Goal: Information Seeking & Learning: Learn about a topic

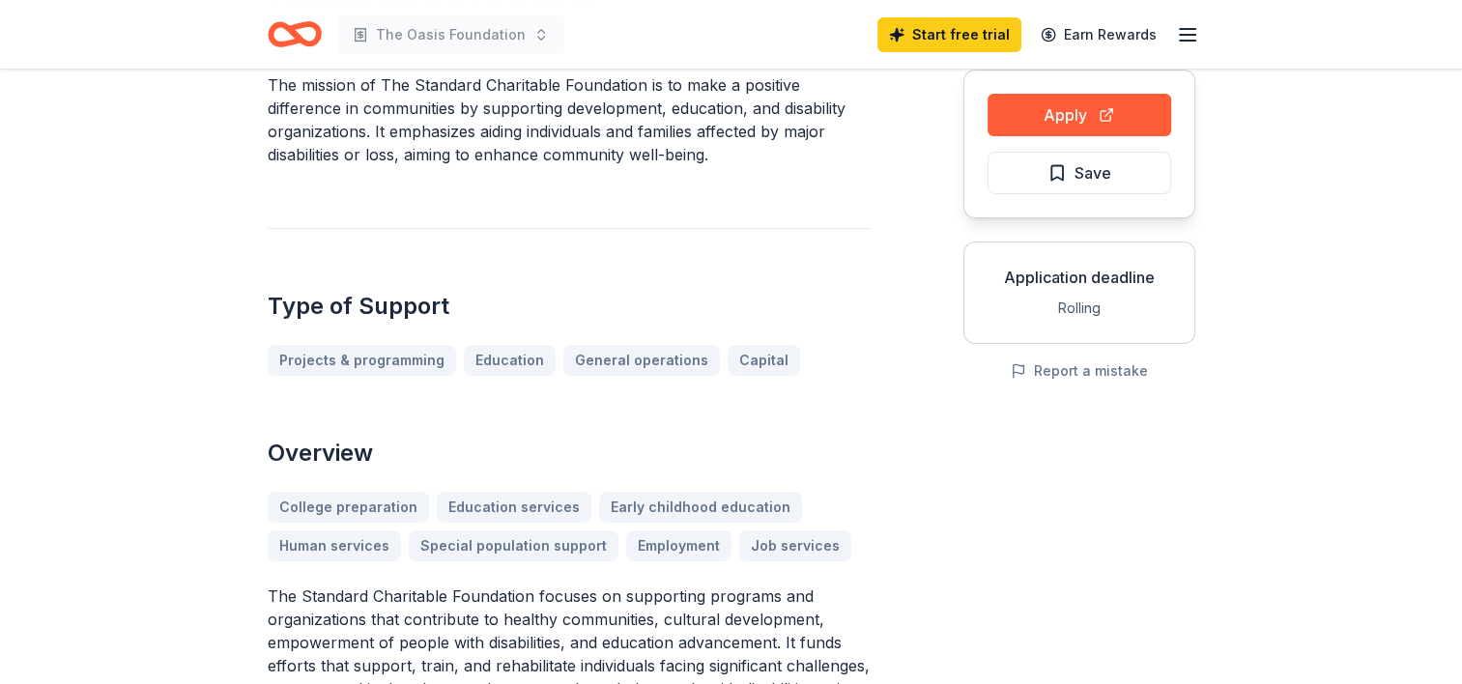
scroll to position [290, 0]
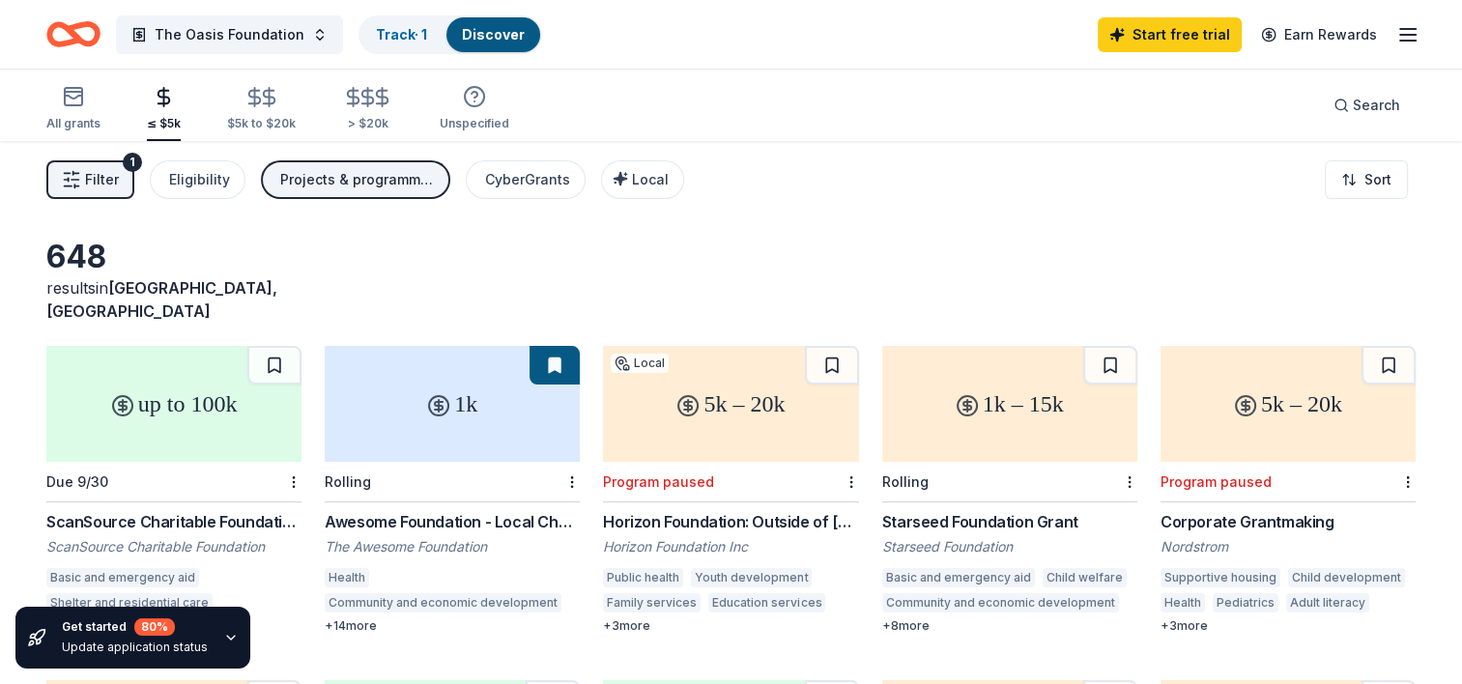
click at [1015, 426] on div "1k – 15k" at bounding box center [1009, 404] width 255 height 116
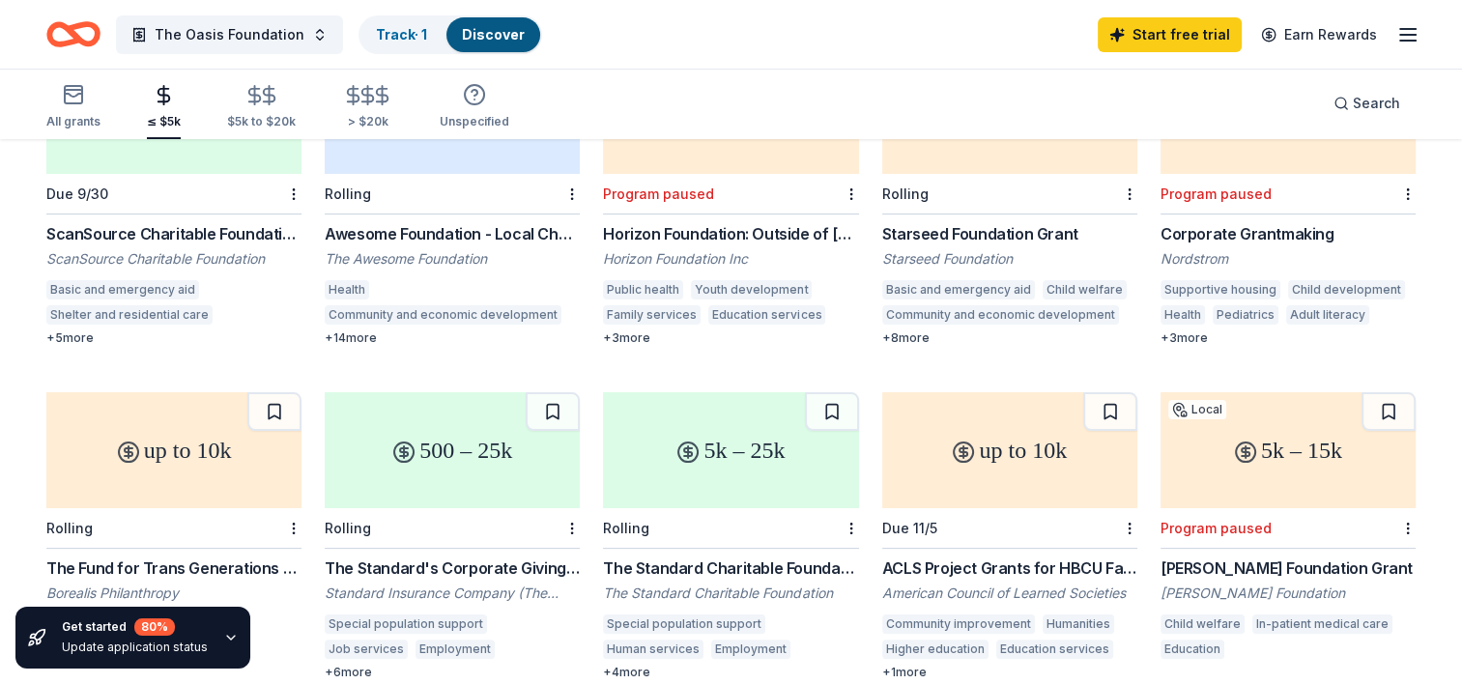
scroll to position [290, 0]
click at [461, 445] on div "500 – 25k" at bounding box center [452, 448] width 255 height 116
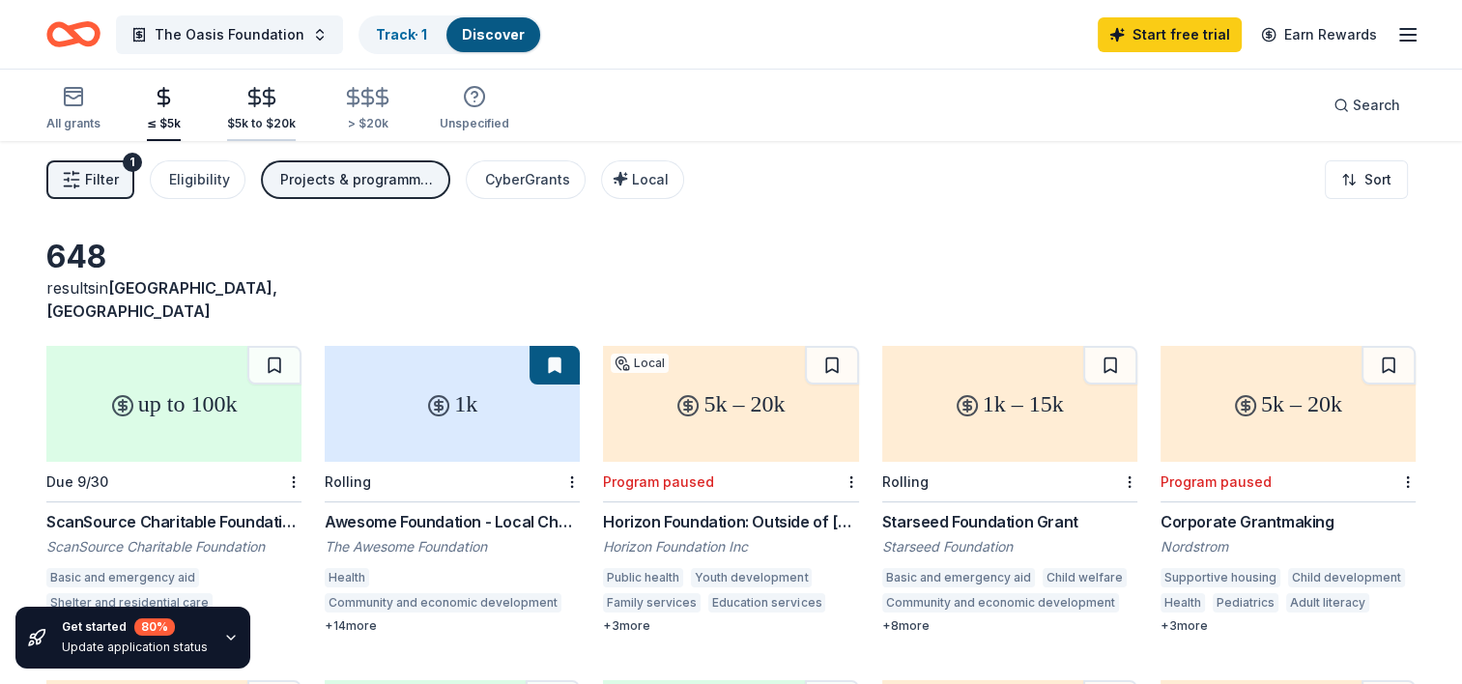
scroll to position [0, 0]
click at [77, 31] on icon "Home" at bounding box center [73, 34] width 54 height 45
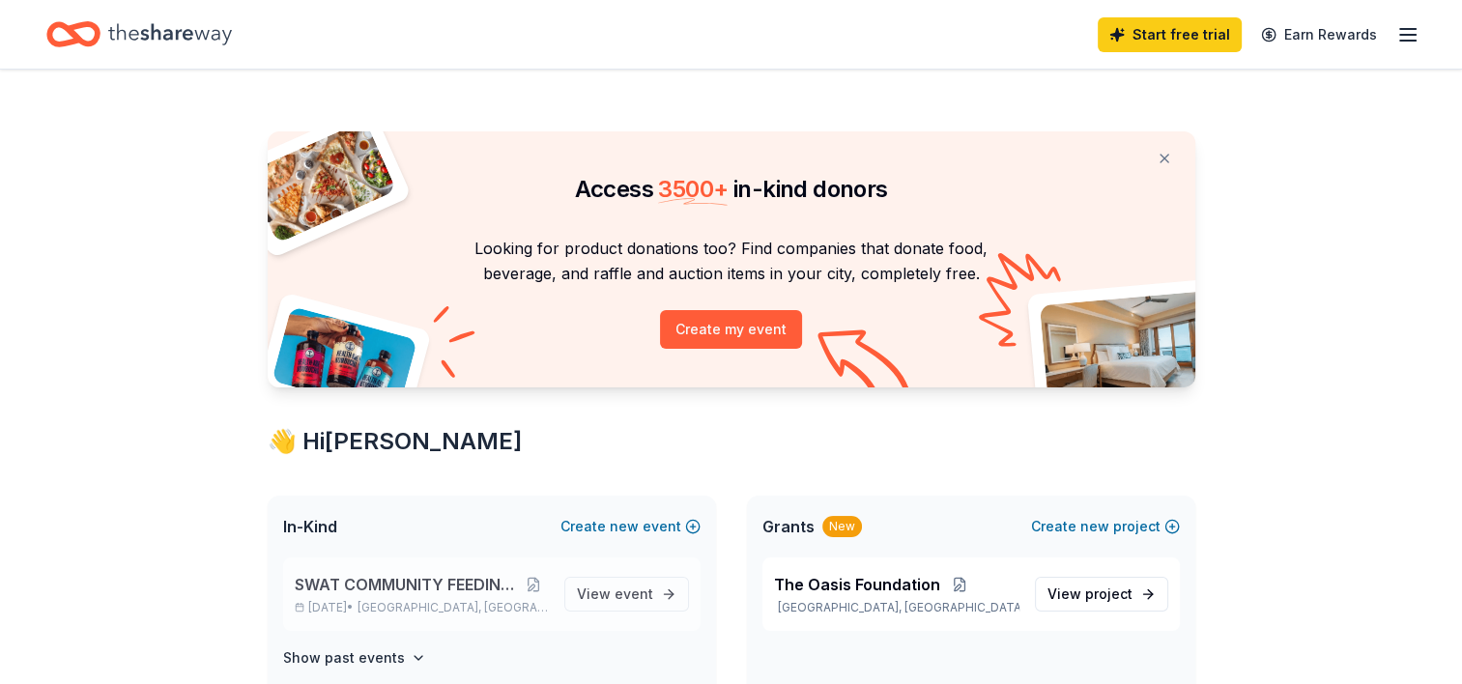
drag, startPoint x: 460, startPoint y: 617, endPoint x: 456, endPoint y: 603, distance: 15.0
click at [463, 615] on div "SWAT COMMUNITY FEEDING MINISTRY Aug 29, 2025 • Miami, FL View event" at bounding box center [491, 594] width 417 height 73
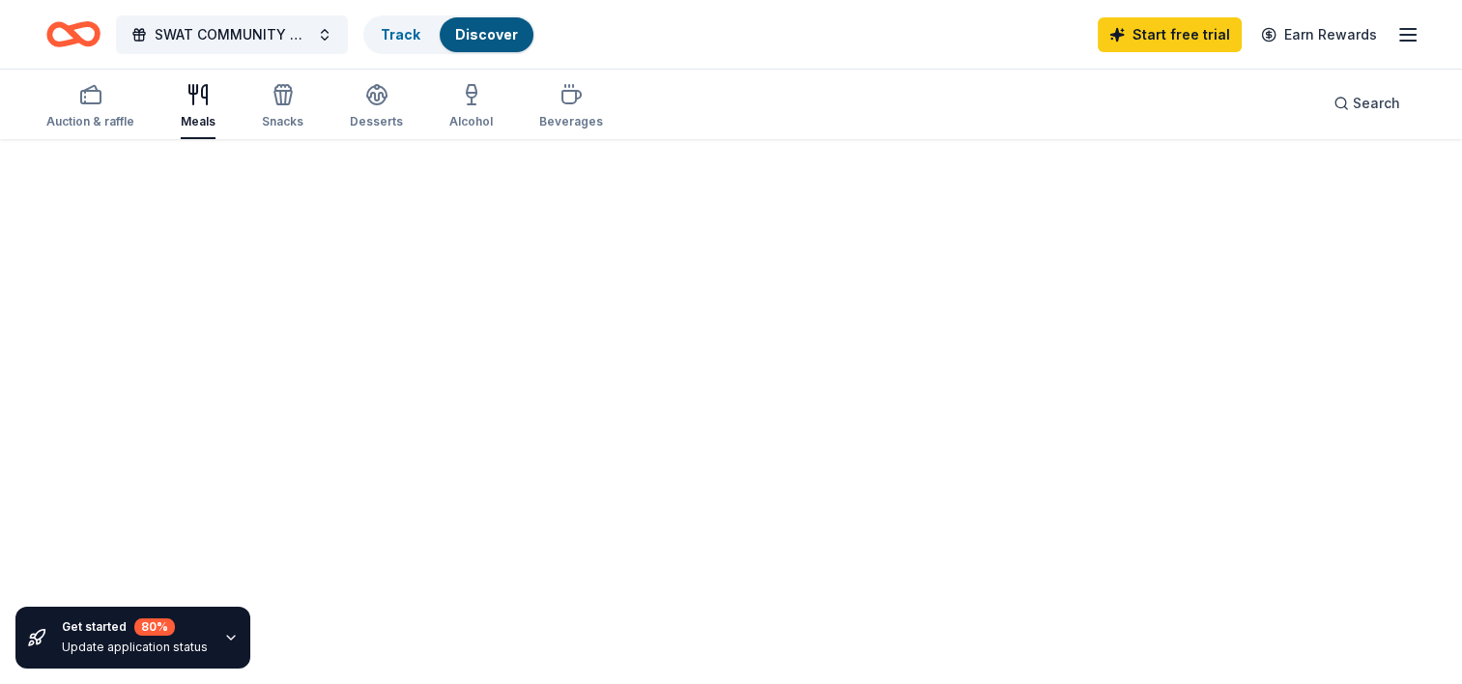
scroll to position [140, 0]
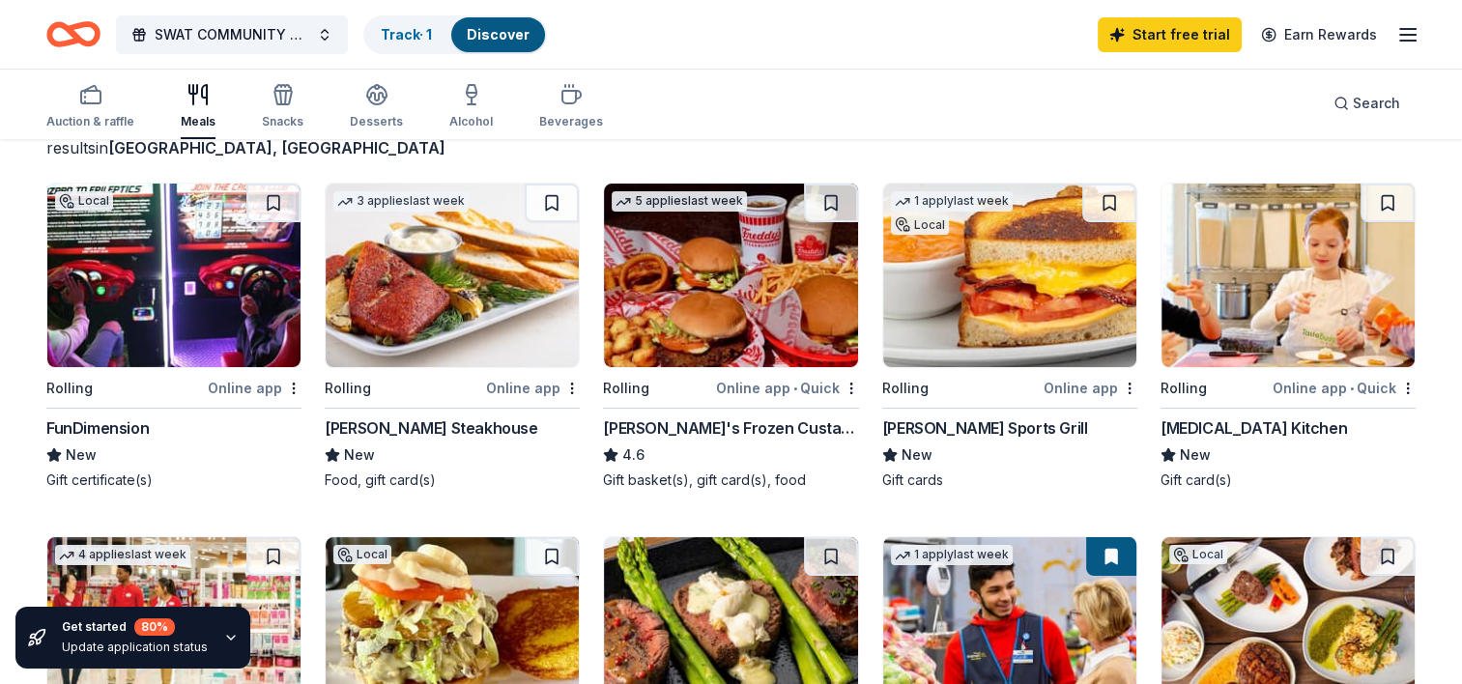
click at [207, 290] on img at bounding box center [173, 276] width 253 height 184
click at [959, 292] on img at bounding box center [1009, 276] width 253 height 184
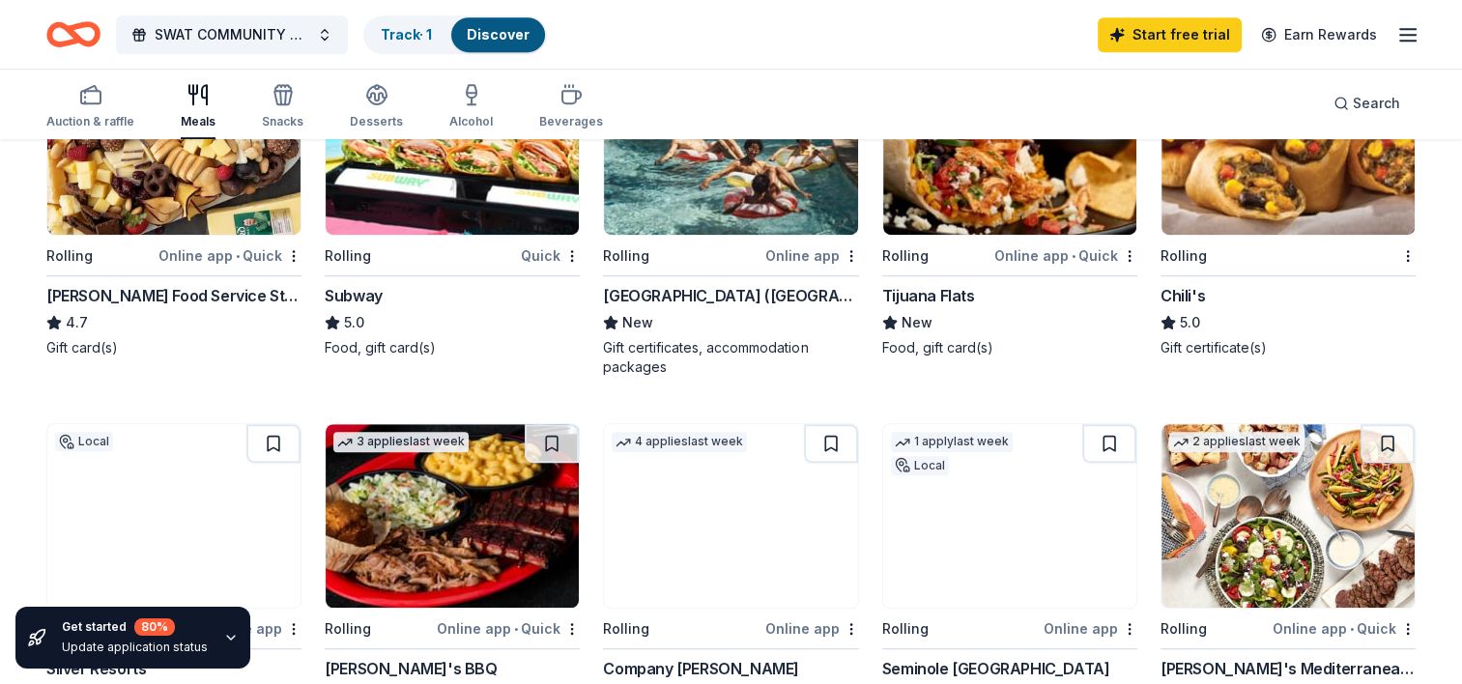
scroll to position [1010, 0]
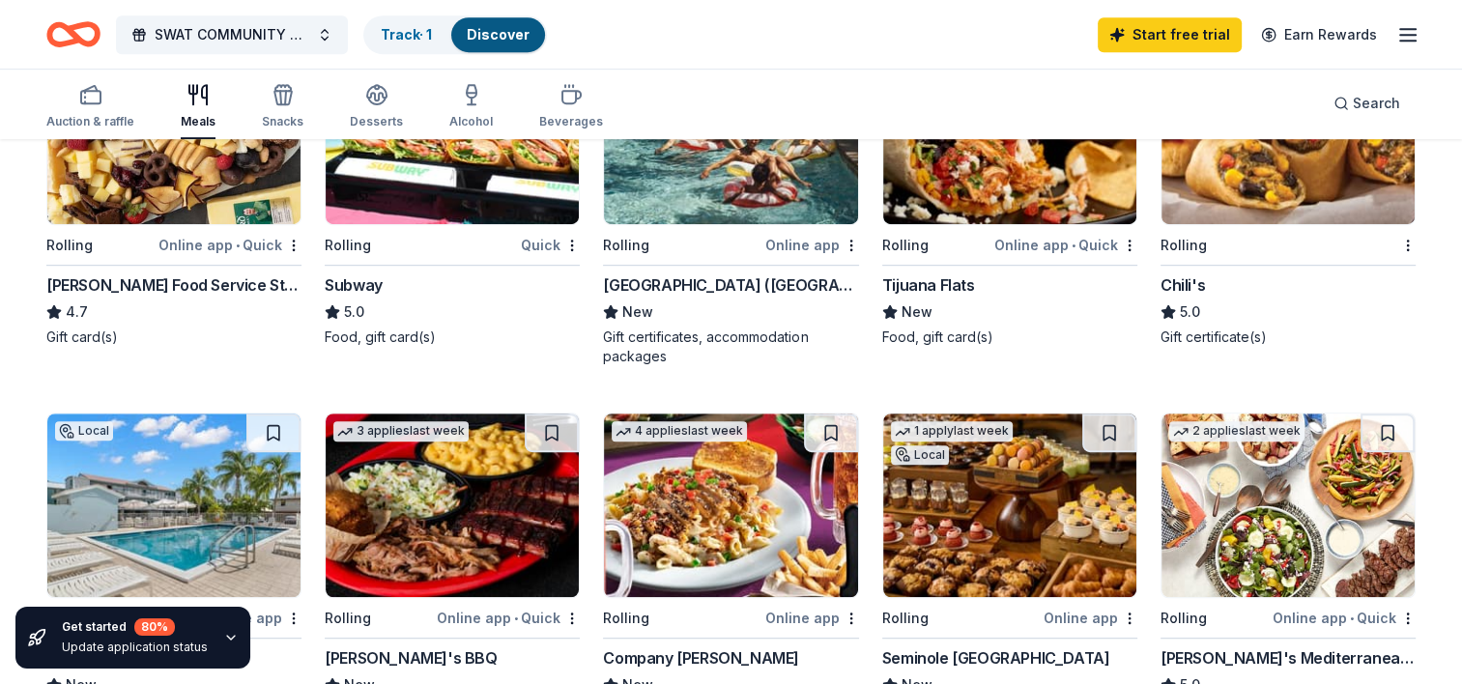
click at [1325, 171] on img at bounding box center [1287, 133] width 253 height 184
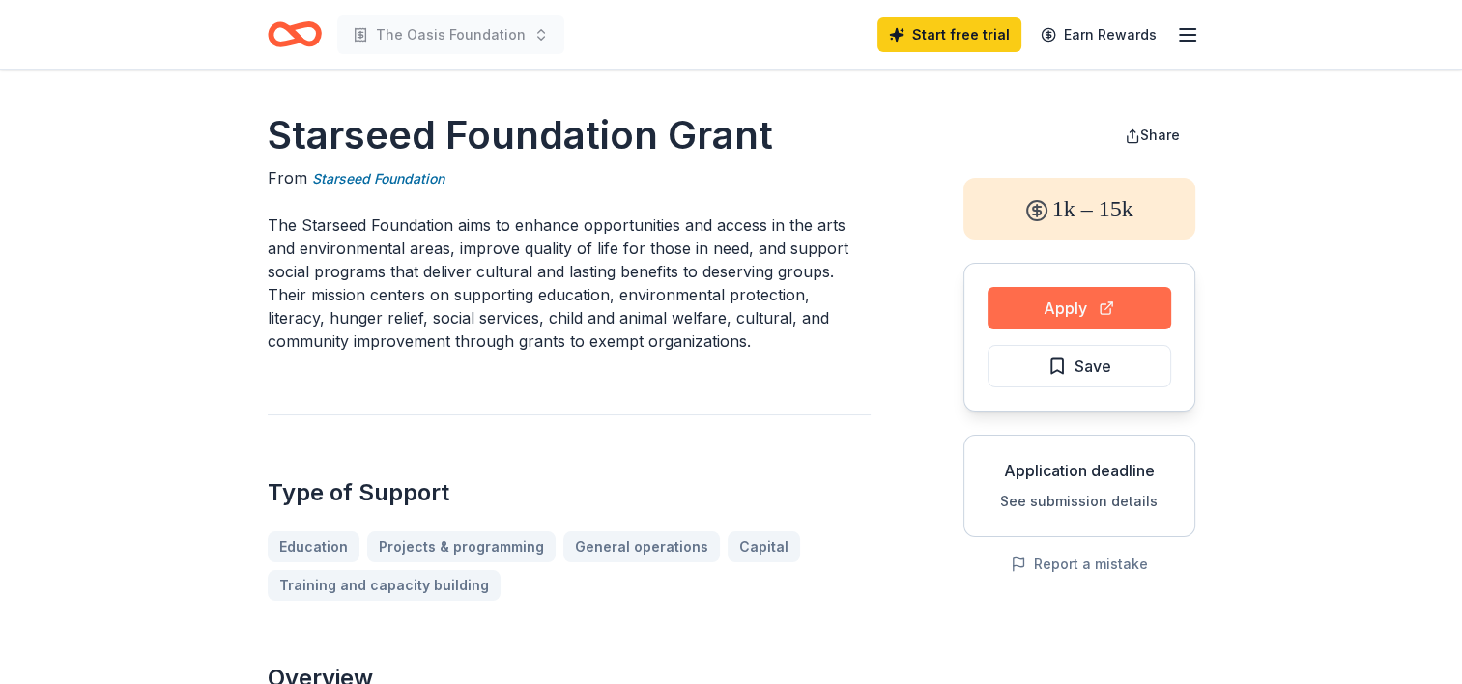
click at [1043, 308] on button "Apply" at bounding box center [1079, 308] width 184 height 43
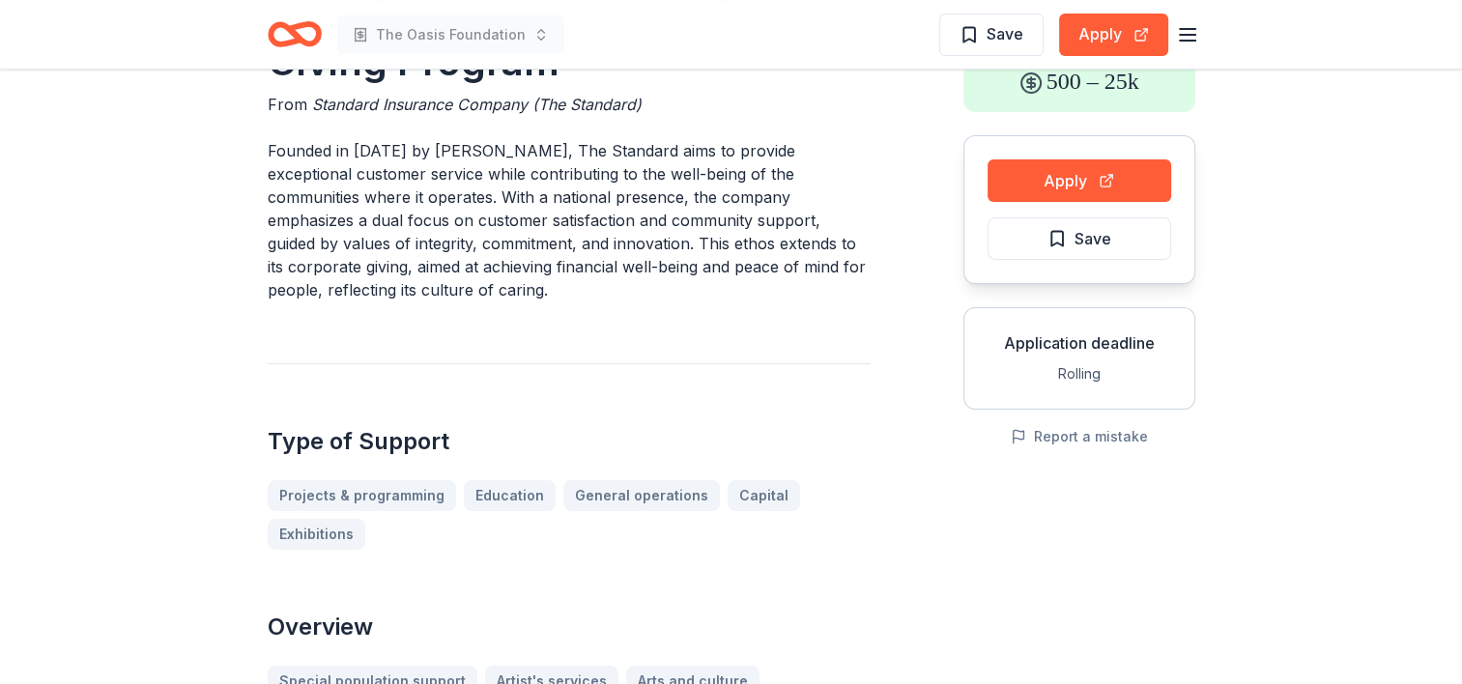
scroll to position [97, 0]
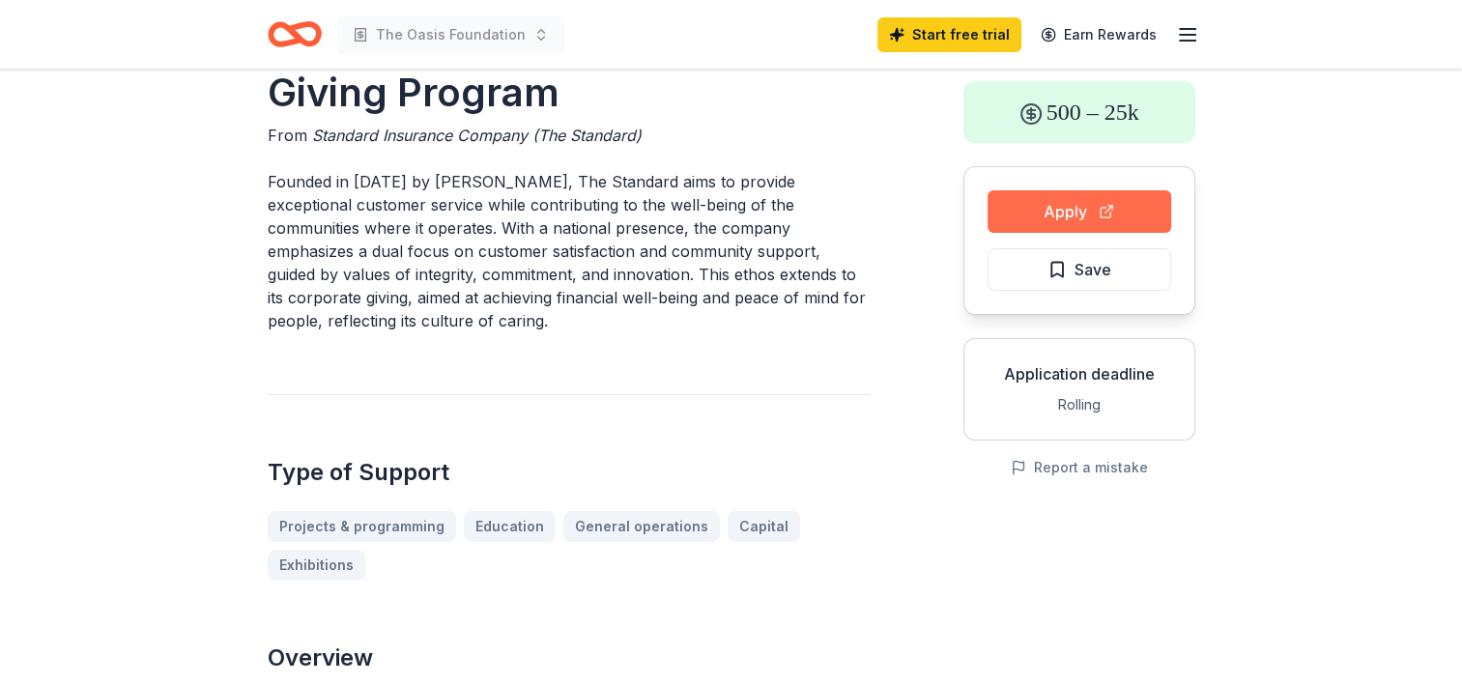
click at [1108, 212] on button "Apply" at bounding box center [1079, 211] width 184 height 43
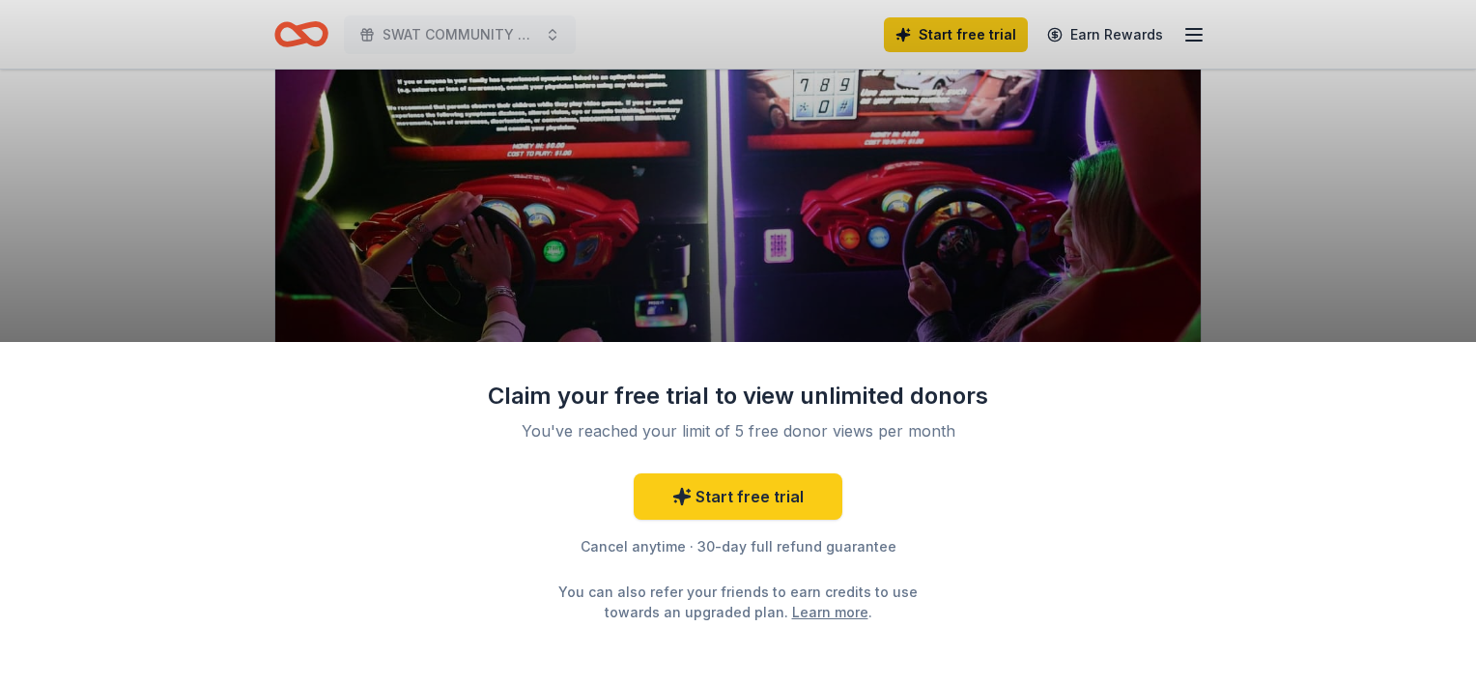
scroll to position [193, 0]
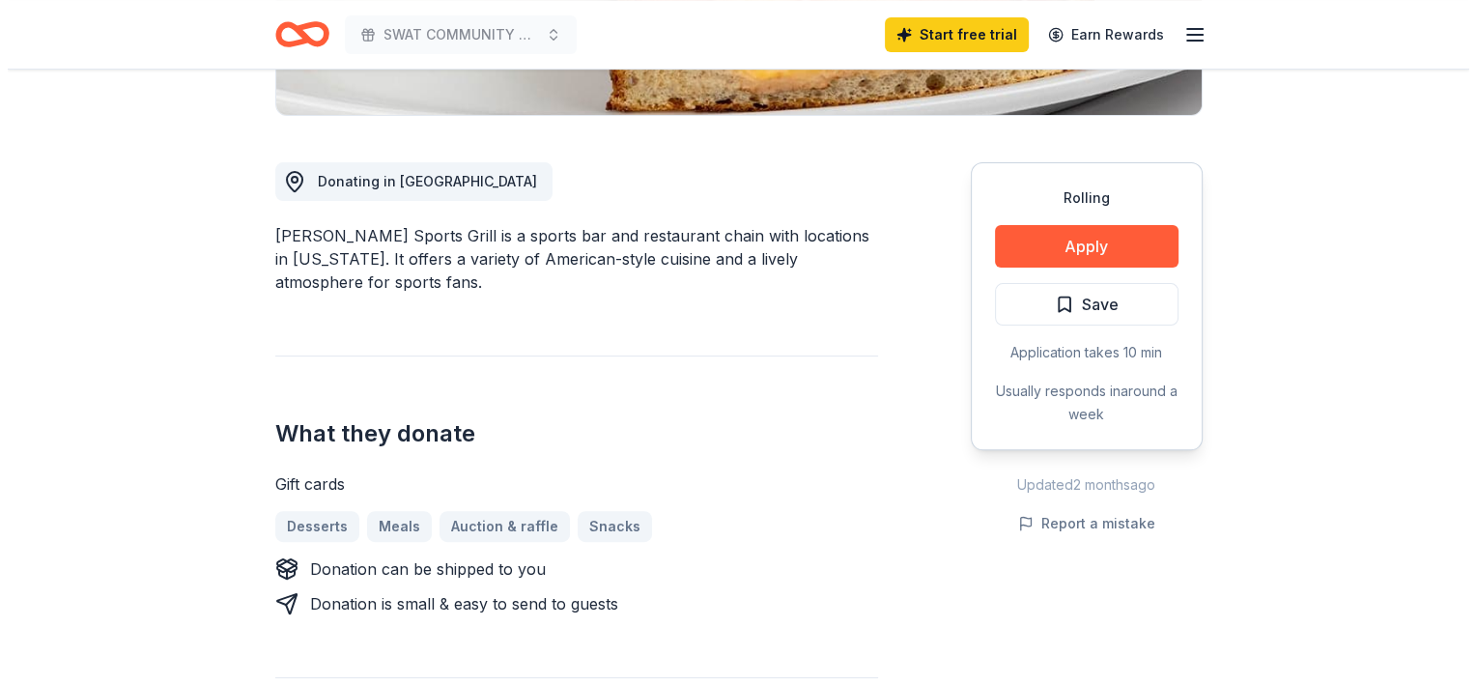
scroll to position [483, 0]
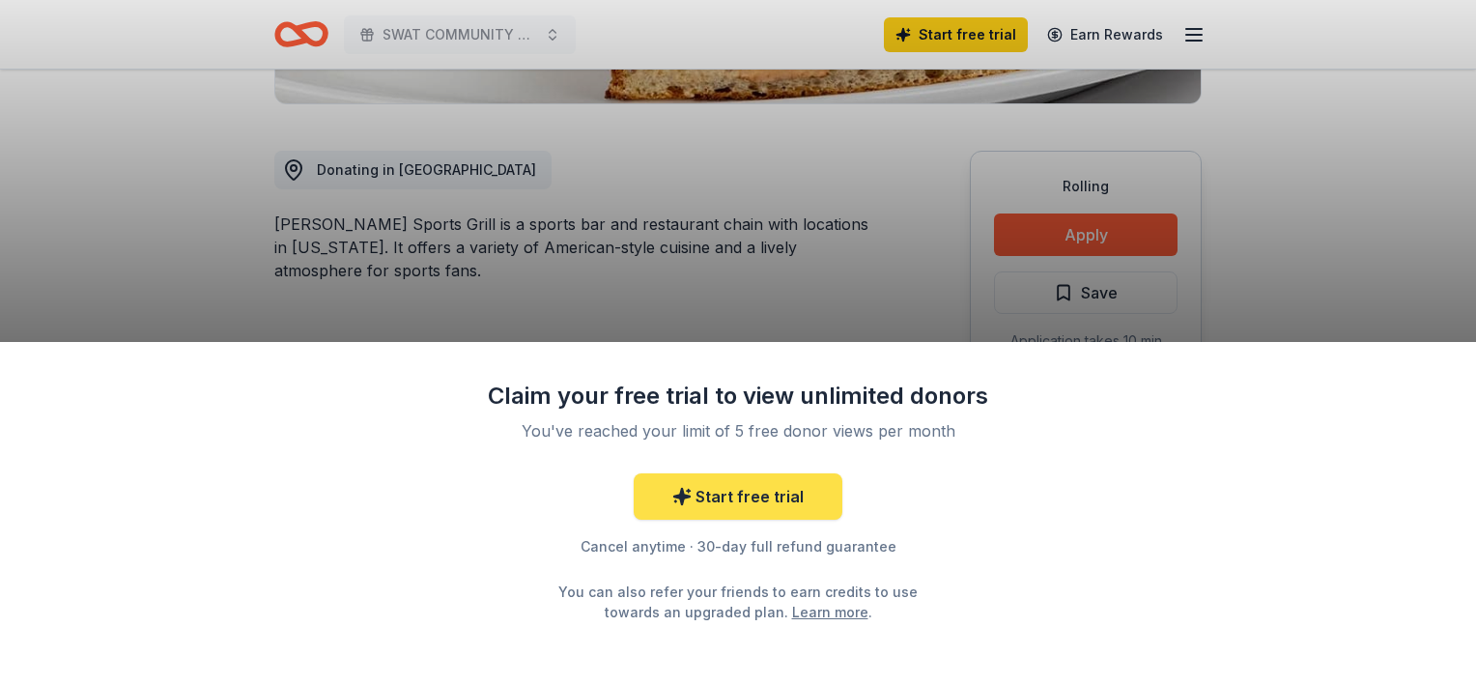
click at [721, 505] on link "Start free trial" at bounding box center [738, 496] width 209 height 46
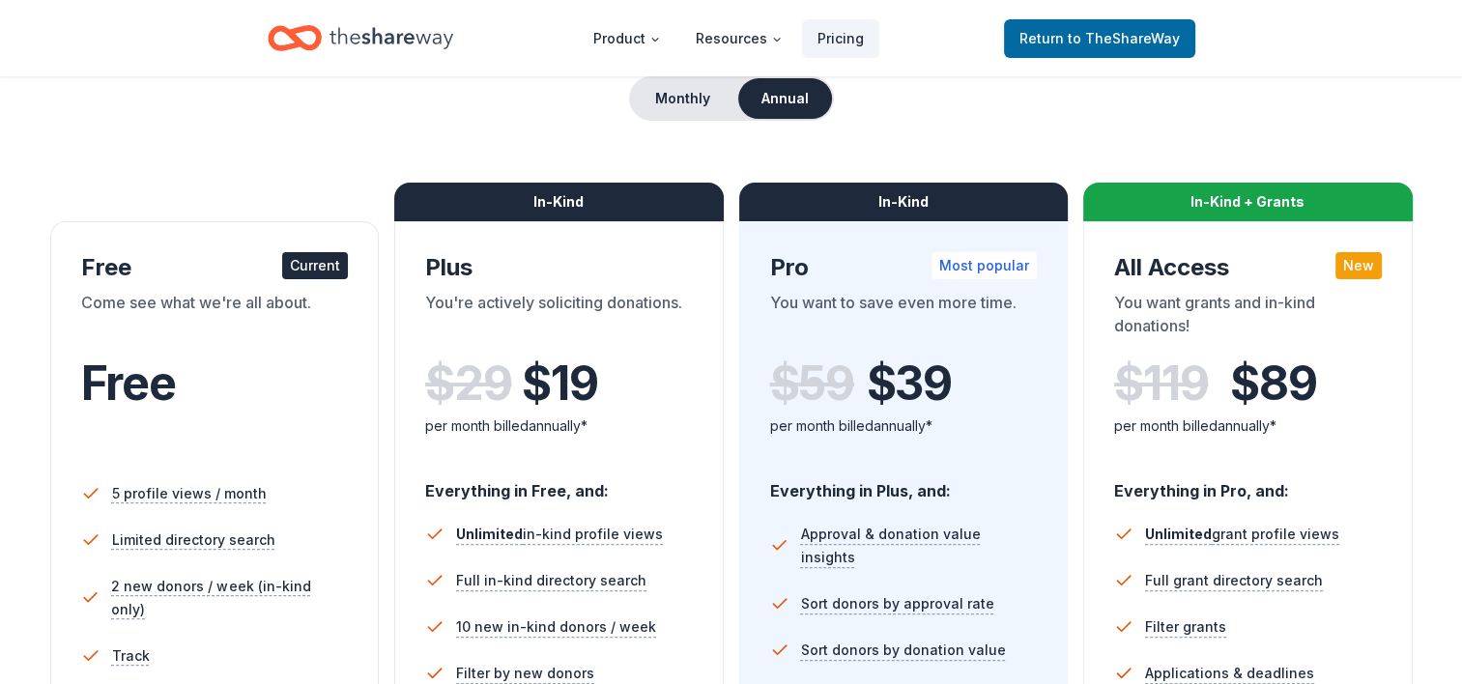
scroll to position [193, 0]
click at [673, 102] on button "Monthly" at bounding box center [682, 98] width 103 height 41
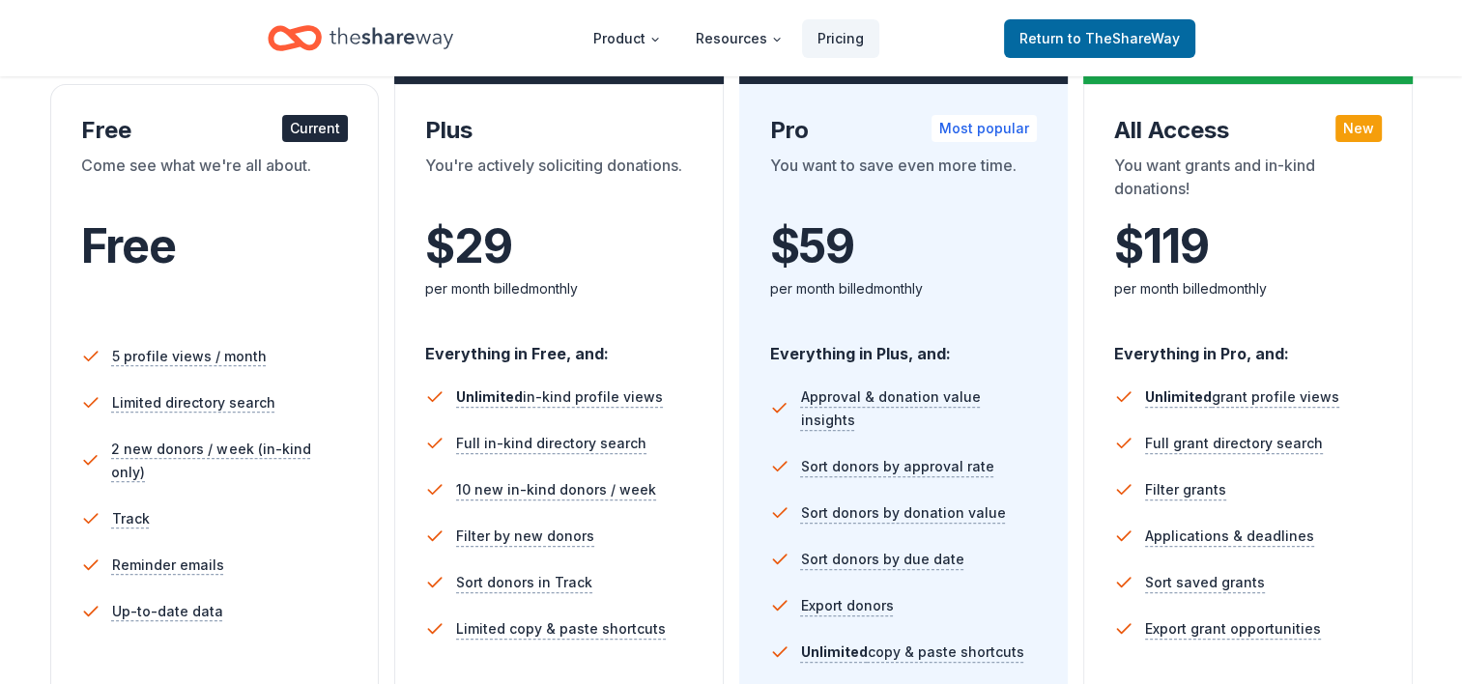
scroll to position [0, 0]
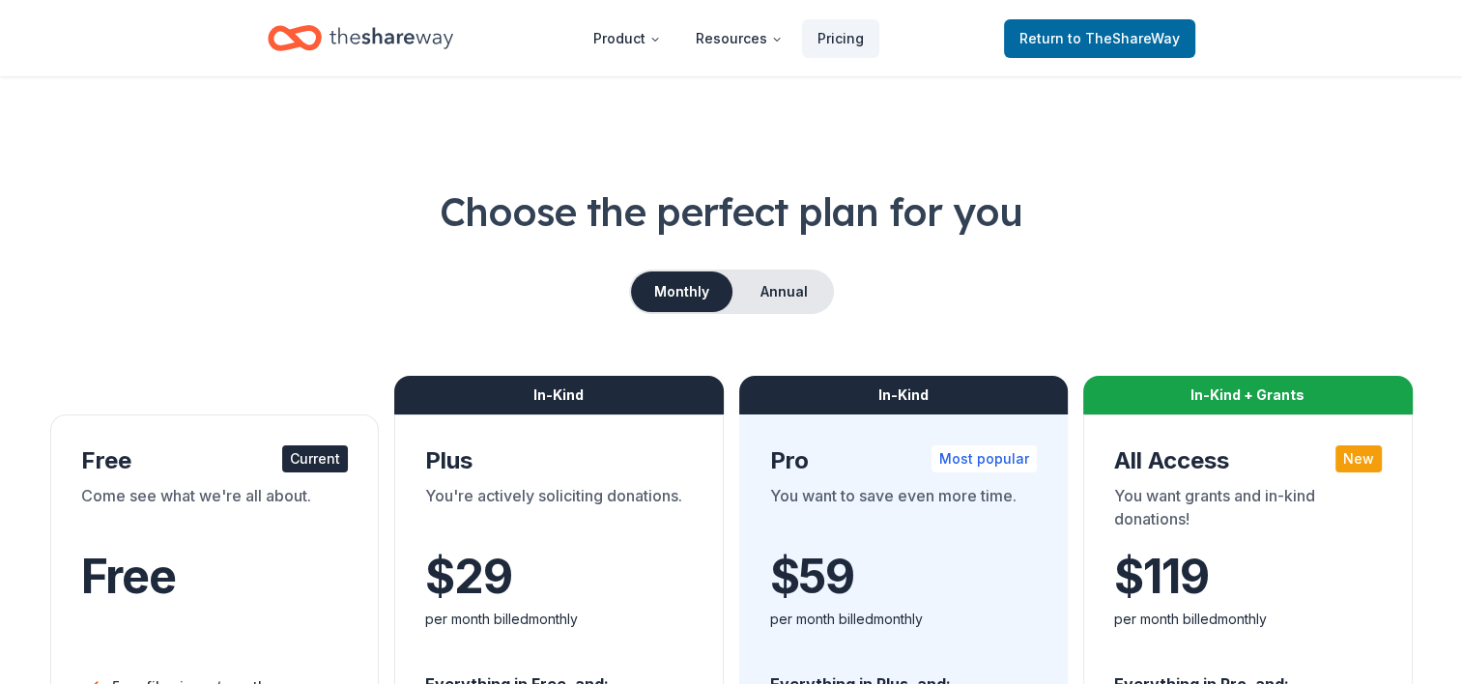
click at [333, 44] on icon "Home" at bounding box center [391, 38] width 124 height 40
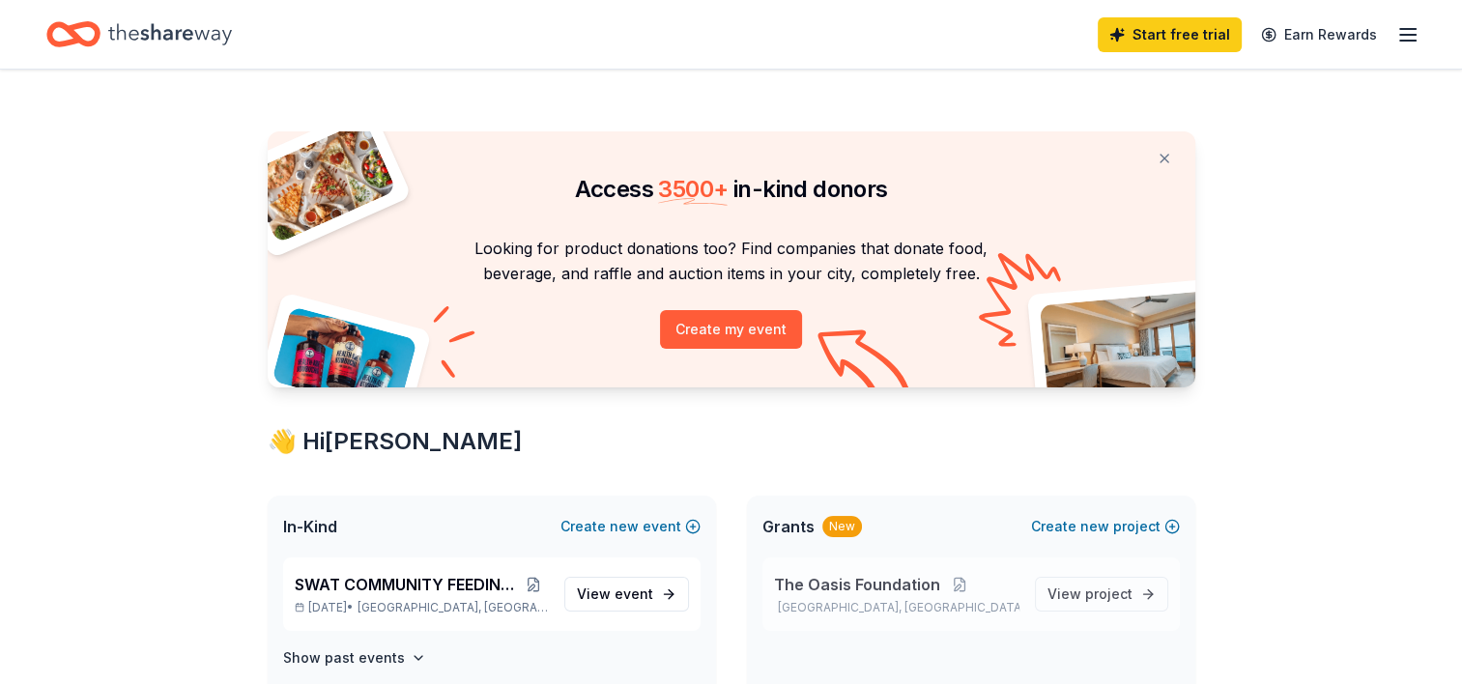
drag, startPoint x: 862, startPoint y: 597, endPoint x: 801, endPoint y: 618, distance: 64.5
click at [859, 597] on div "The Oasis Foundation Miami, FL" at bounding box center [896, 594] width 245 height 43
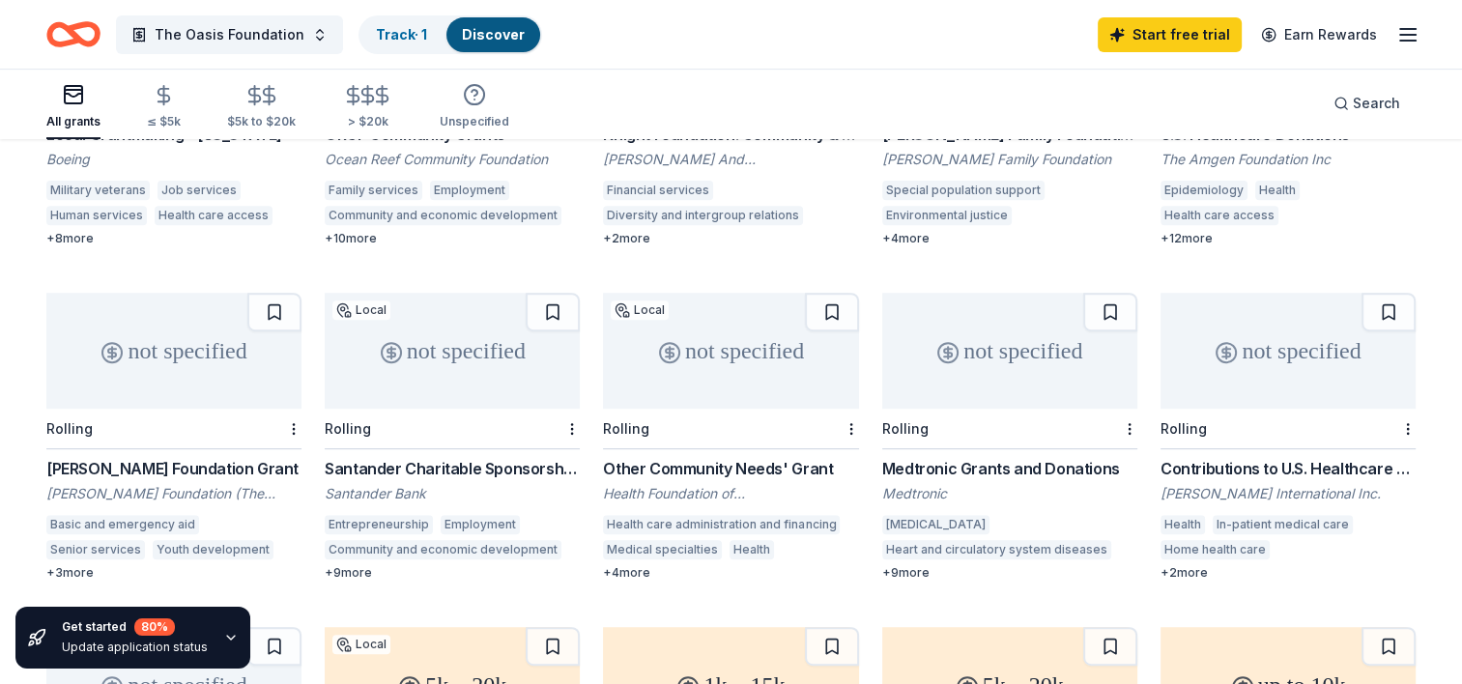
scroll to position [688, 0]
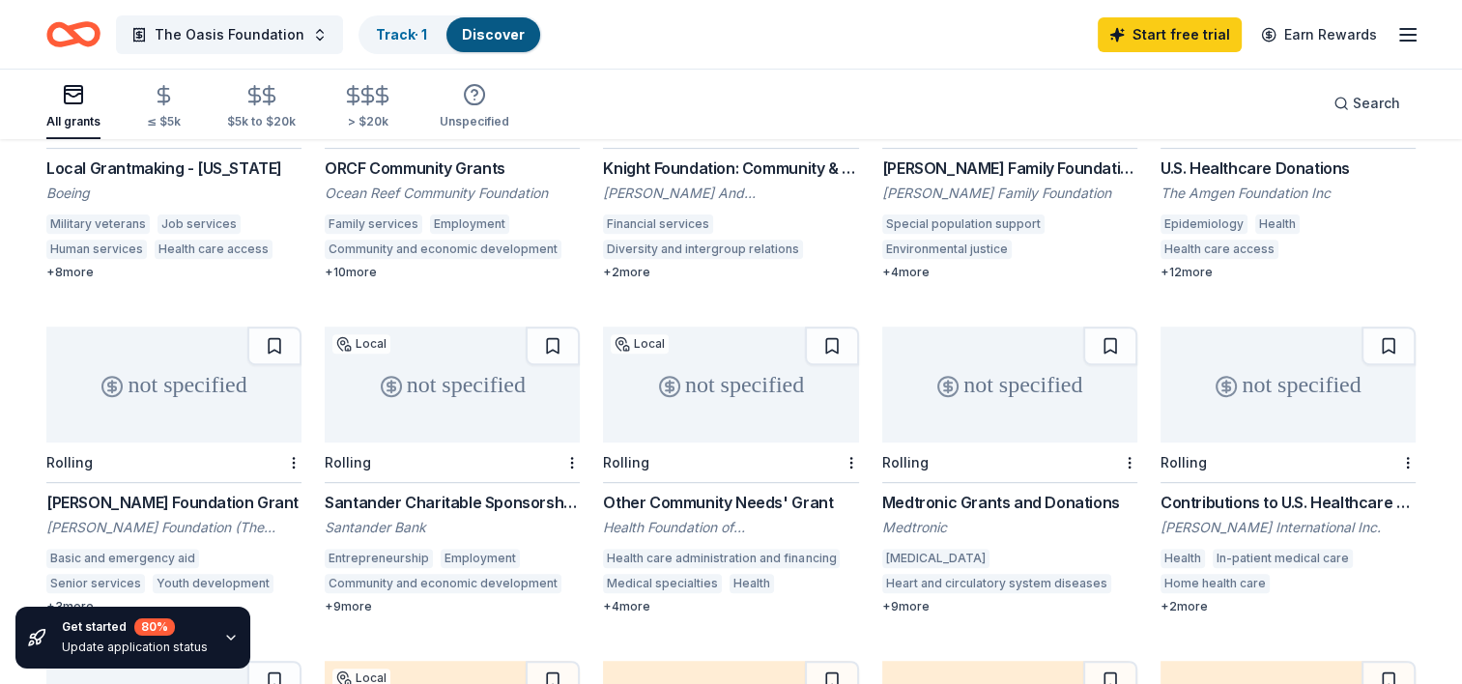
click at [483, 398] on div "not specified" at bounding box center [452, 385] width 255 height 116
click at [750, 398] on div "not specified" at bounding box center [730, 385] width 255 height 116
click at [690, 413] on div "not specified" at bounding box center [730, 385] width 255 height 116
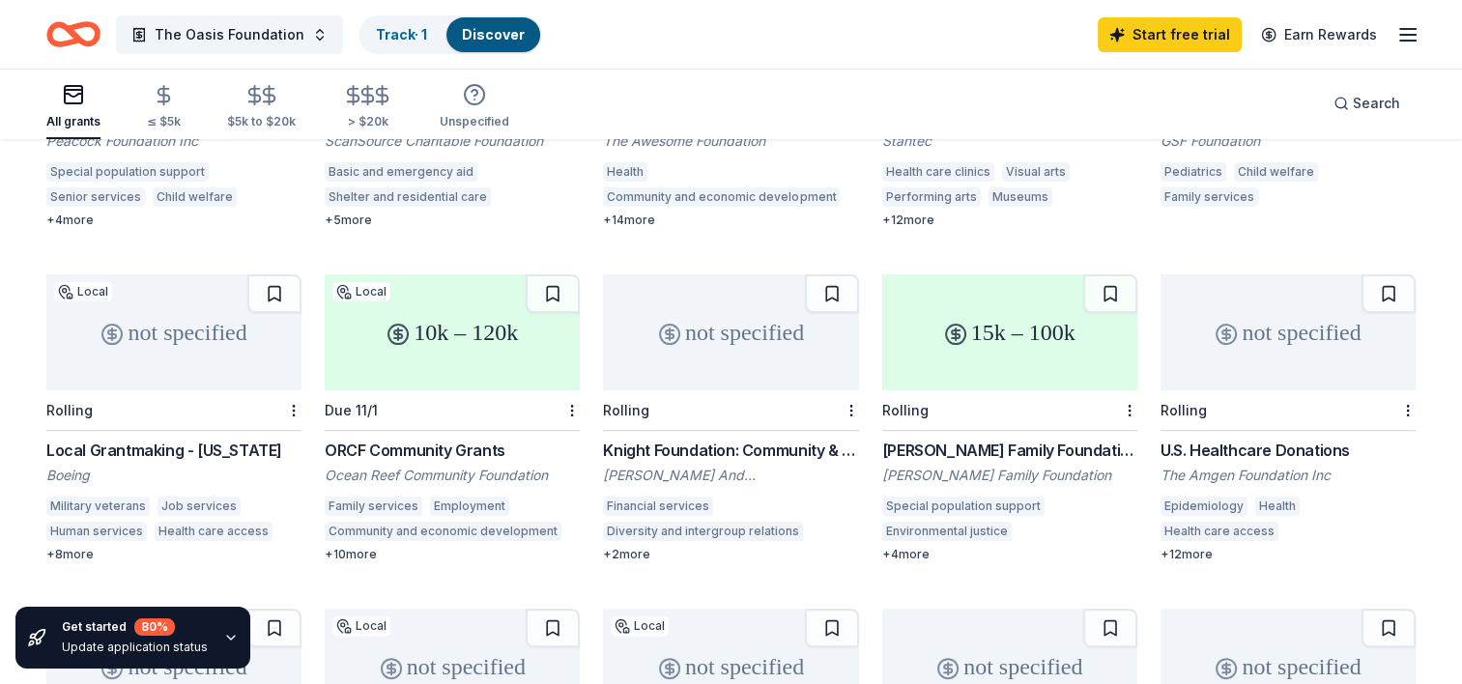
scroll to position [398, 0]
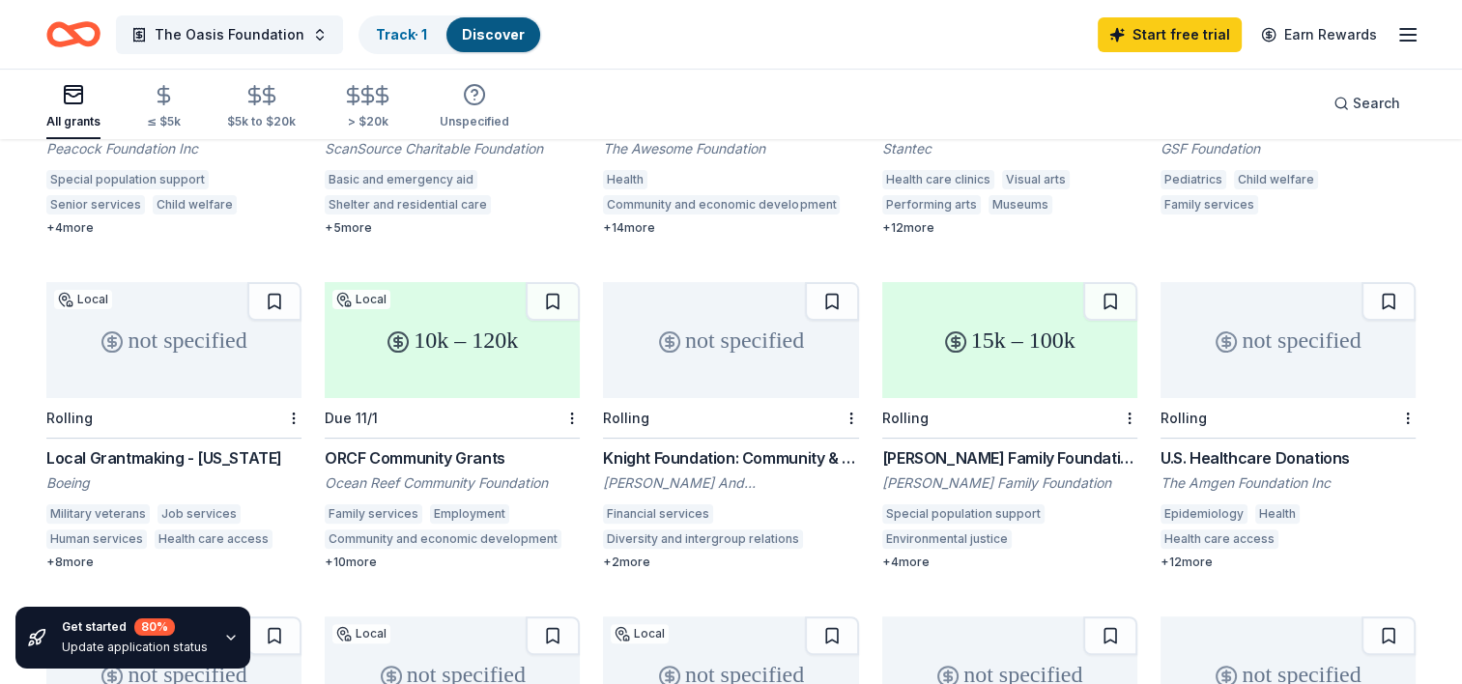
click at [168, 351] on div "not specified" at bounding box center [173, 340] width 255 height 116
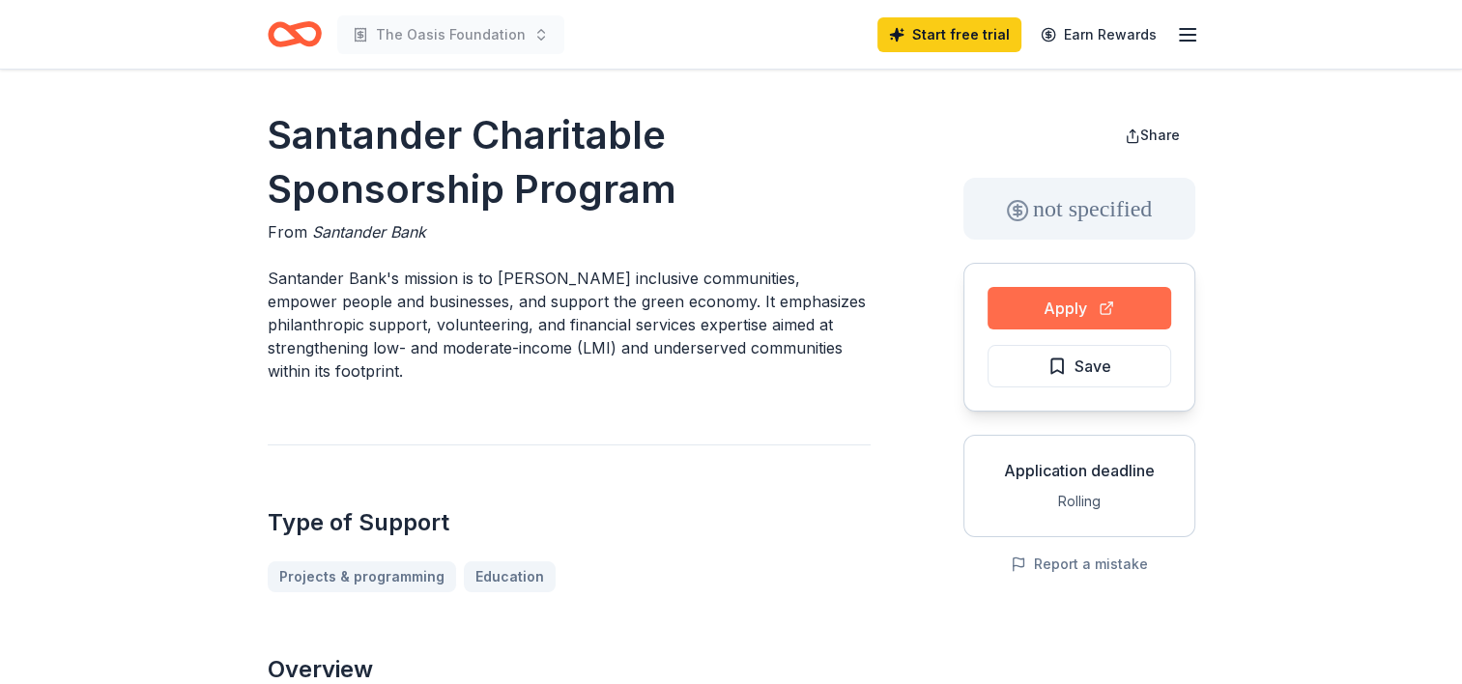
click at [1045, 306] on button "Apply" at bounding box center [1079, 308] width 184 height 43
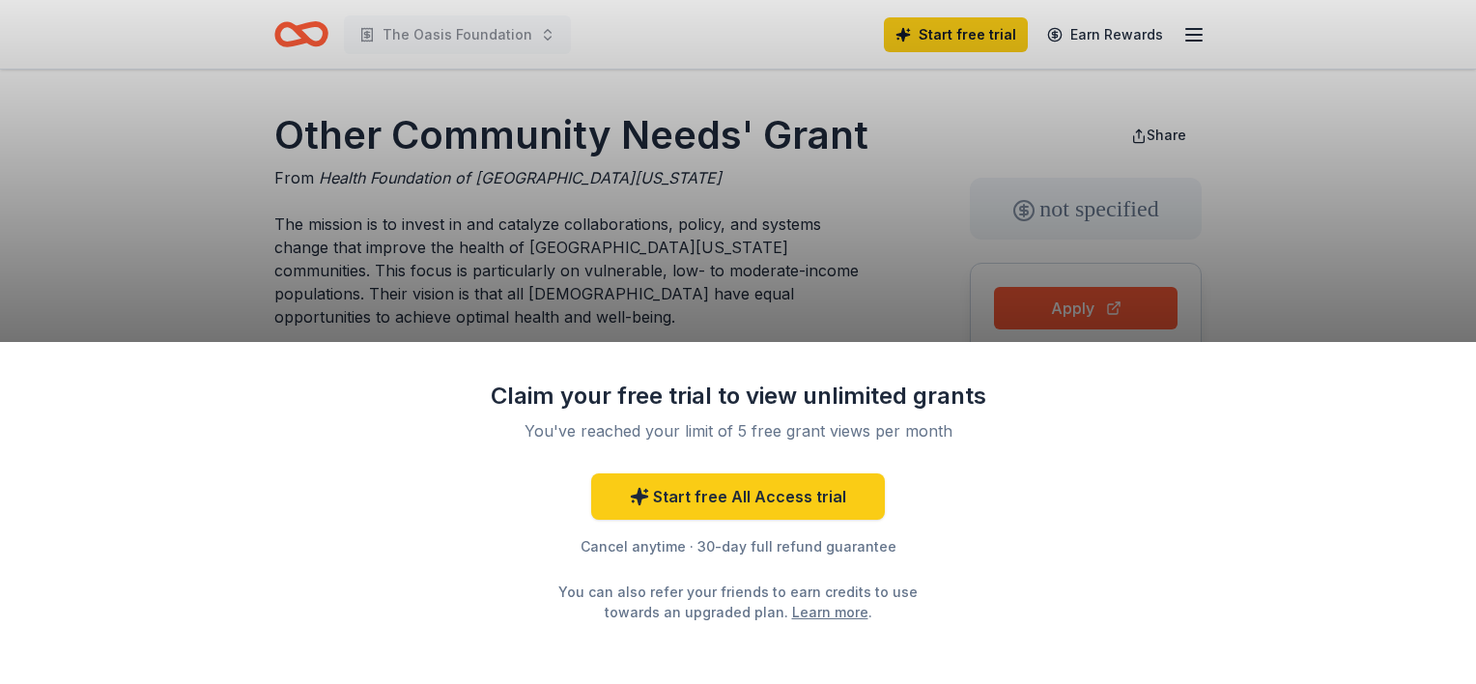
click at [706, 224] on div "Claim your free trial to view unlimited grants You've reached your limit of 5 f…" at bounding box center [738, 342] width 1476 height 684
click at [961, 153] on div "Claim your free trial to view unlimited grants You've reached your limit of 5 f…" at bounding box center [738, 342] width 1476 height 684
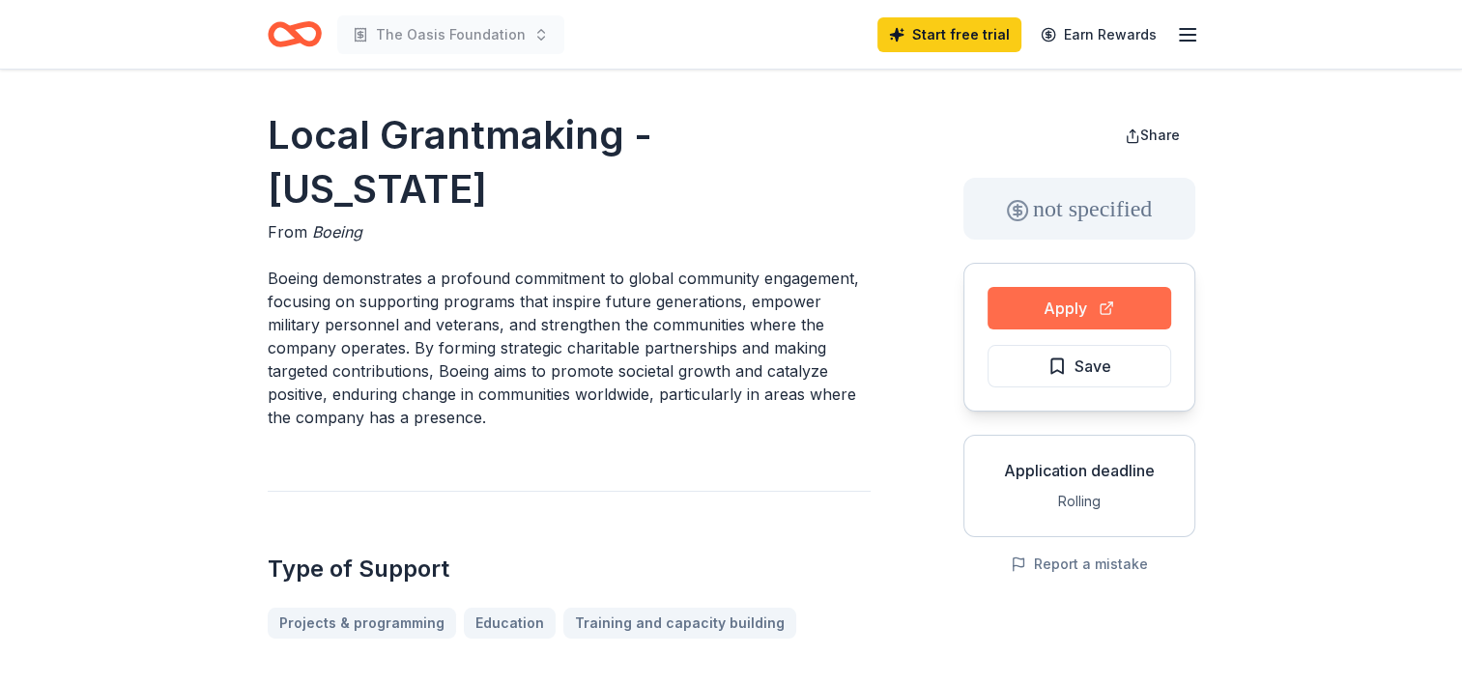
click at [1074, 313] on button "Apply" at bounding box center [1079, 308] width 184 height 43
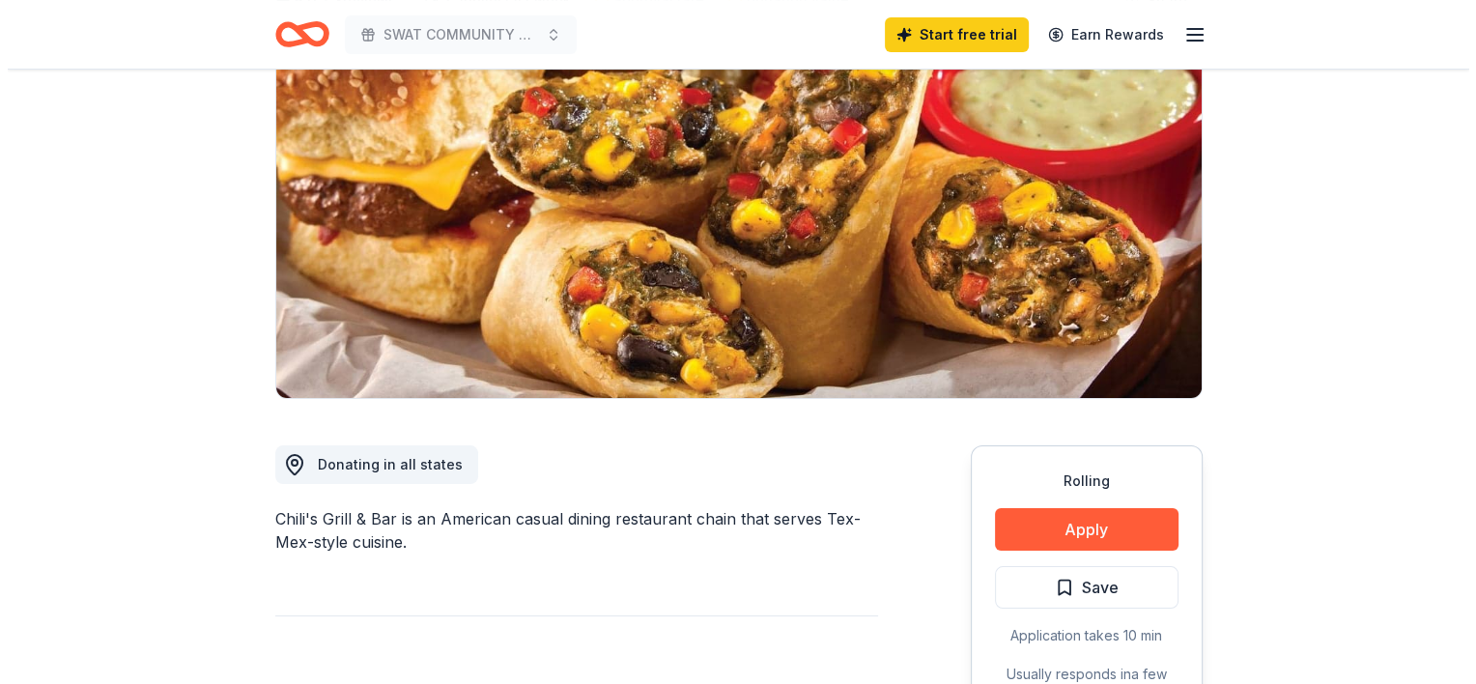
scroll to position [193, 0]
